Goal: Task Accomplishment & Management: Manage account settings

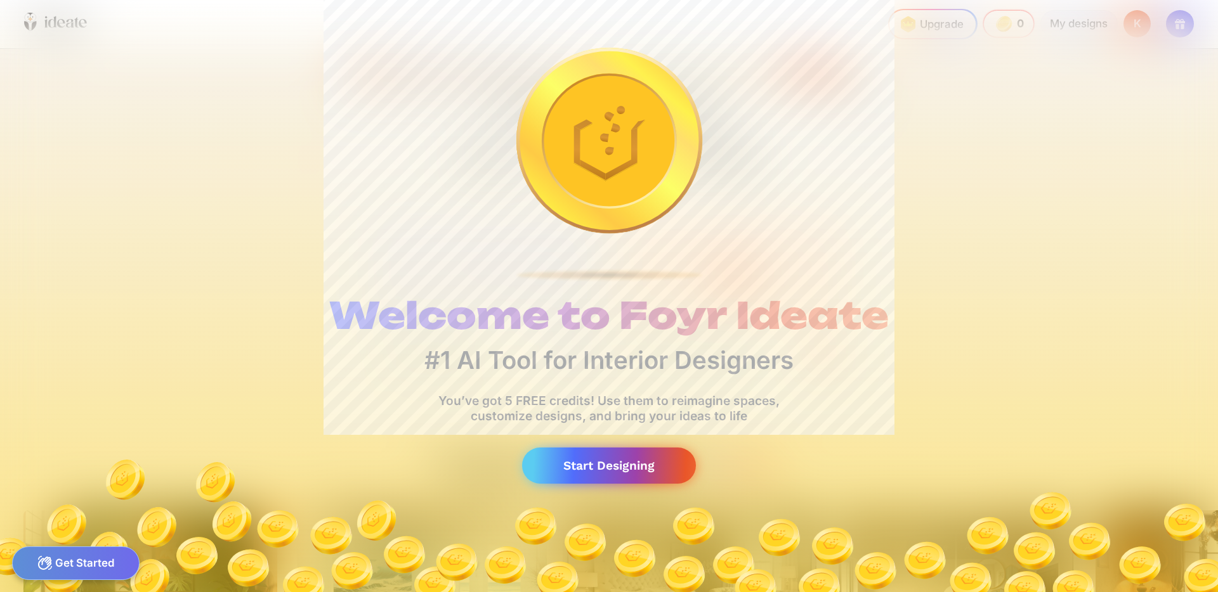
click at [622, 457] on div "Start Designing" at bounding box center [609, 466] width 174 height 36
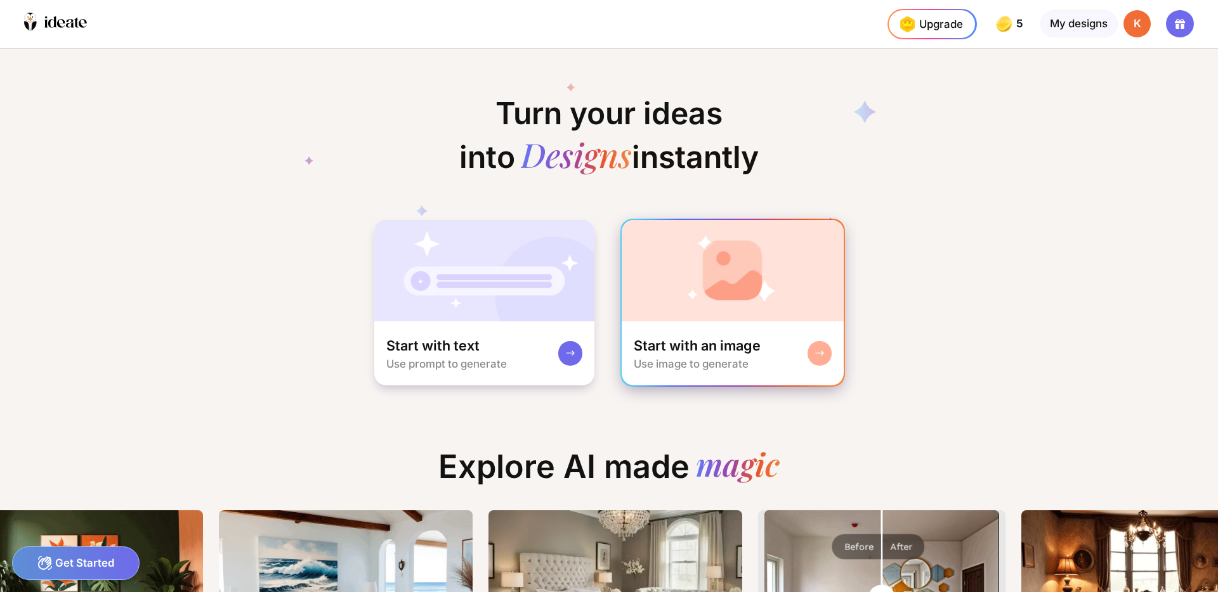
scroll to position [0, 139]
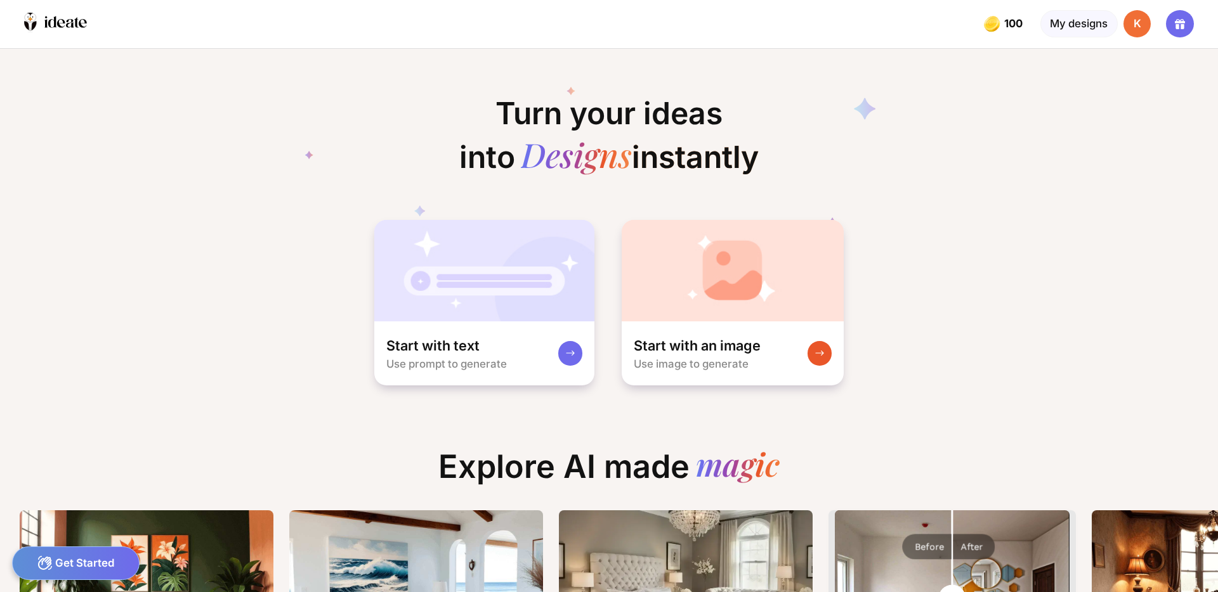
click at [1135, 22] on div "K" at bounding box center [1136, 23] width 27 height 27
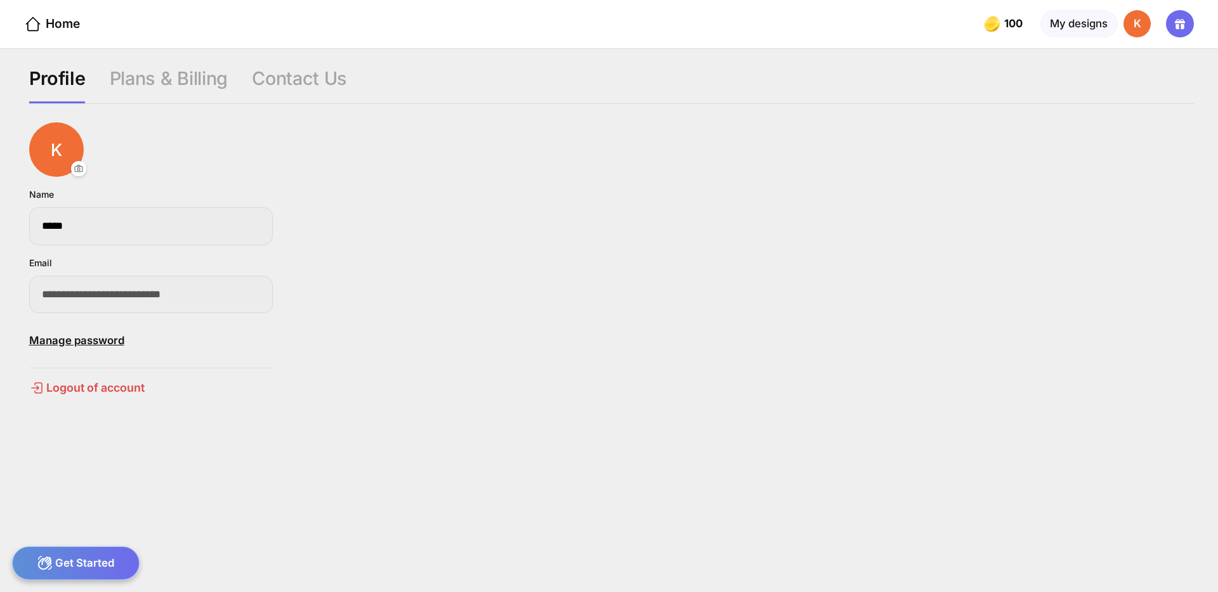
click at [28, 292] on div "**********" at bounding box center [609, 321] width 1218 height 544
click at [89, 392] on div "Logout of account" at bounding box center [151, 388] width 244 height 15
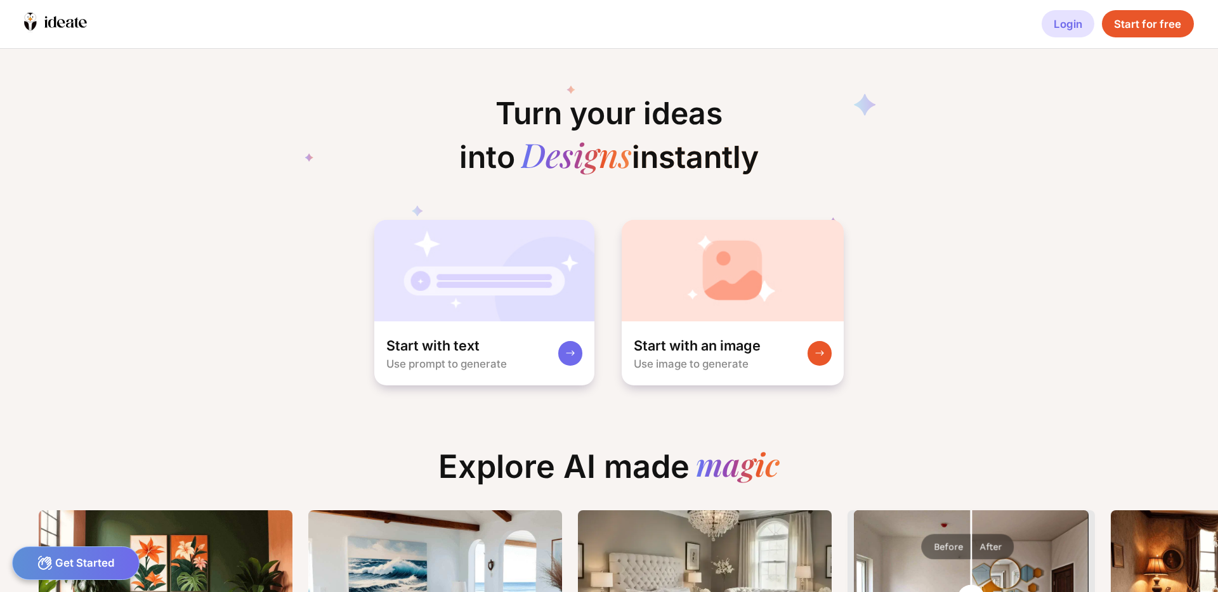
click at [1071, 25] on div "Login" at bounding box center [1067, 23] width 53 height 27
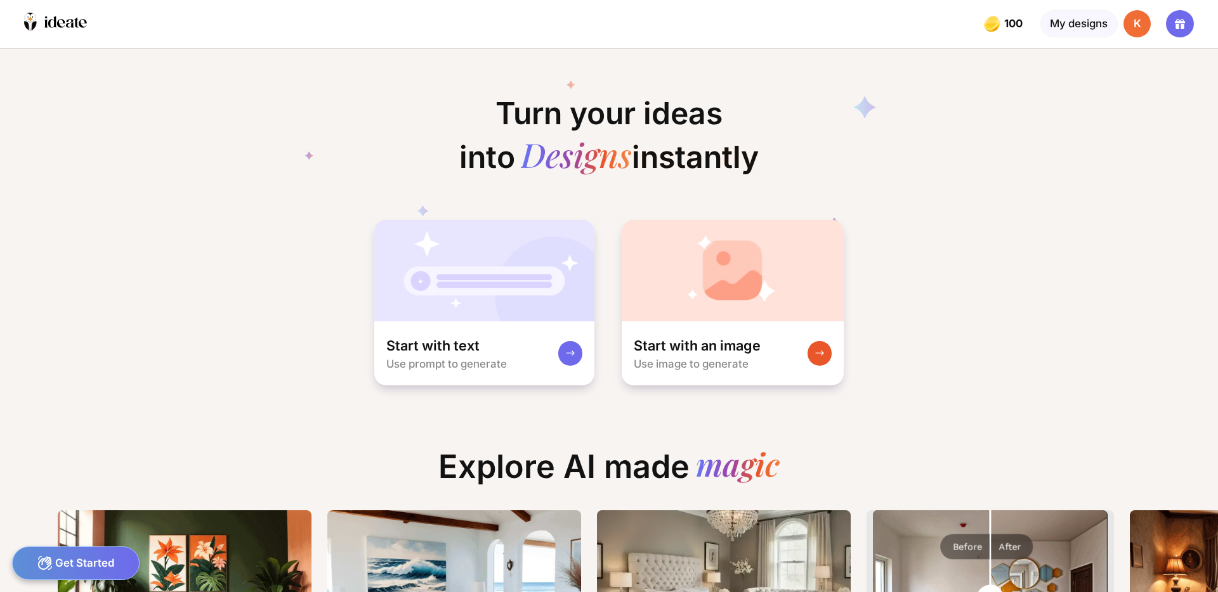
click at [1127, 16] on div "K" at bounding box center [1136, 23] width 27 height 27
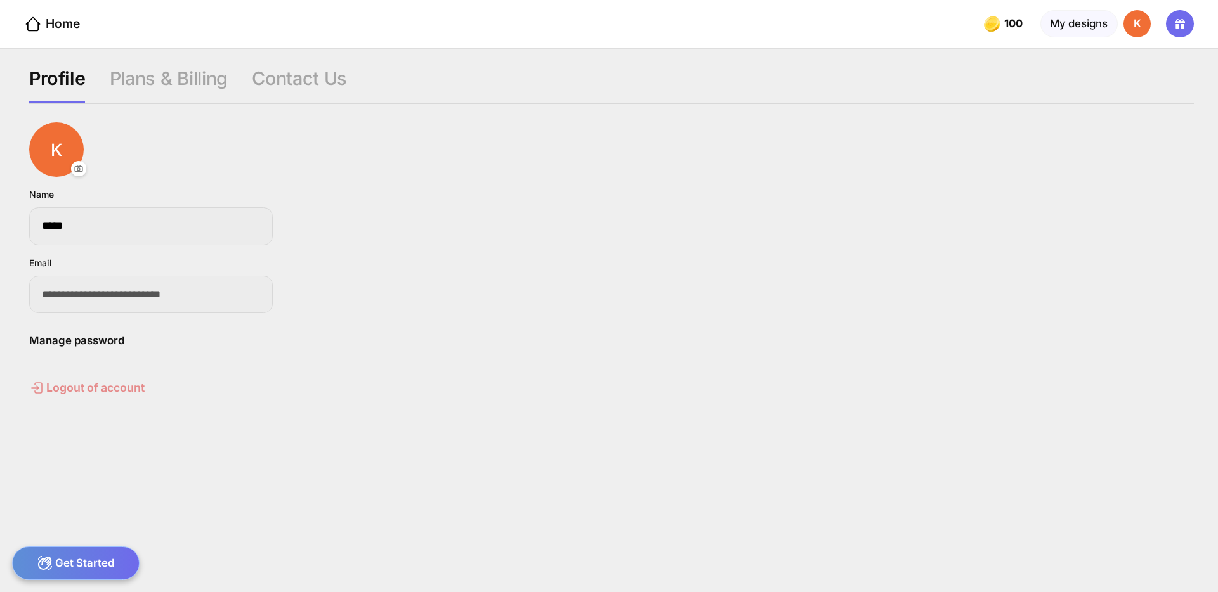
click at [105, 391] on div "Logout of account" at bounding box center [151, 388] width 244 height 15
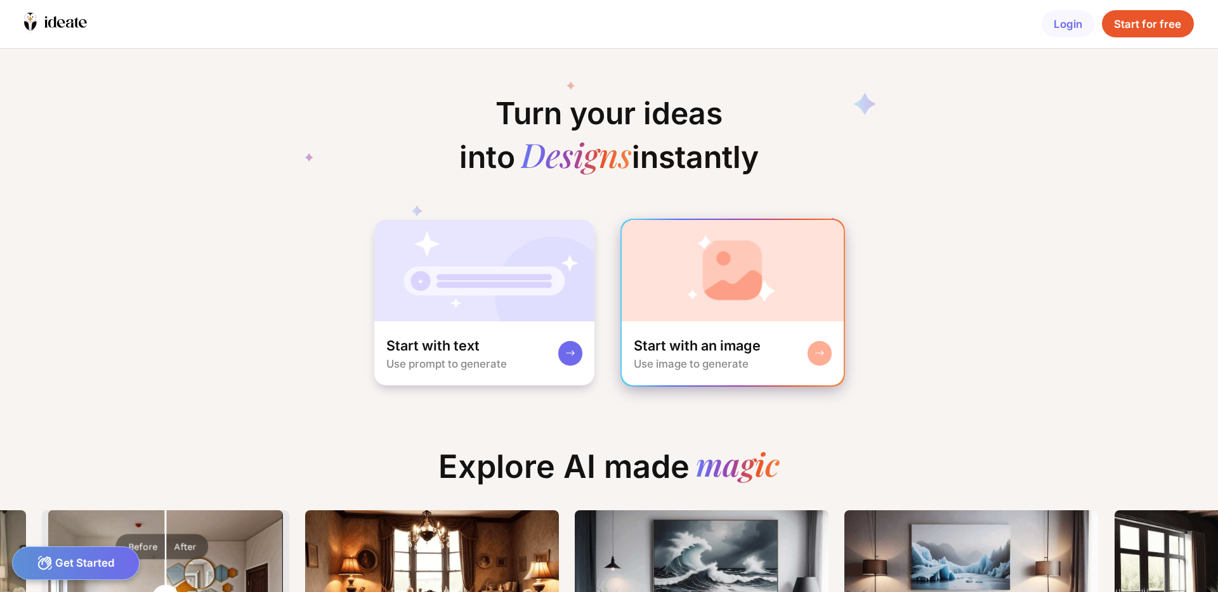
scroll to position [0, 715]
